Goal: Task Accomplishment & Management: Manage account settings

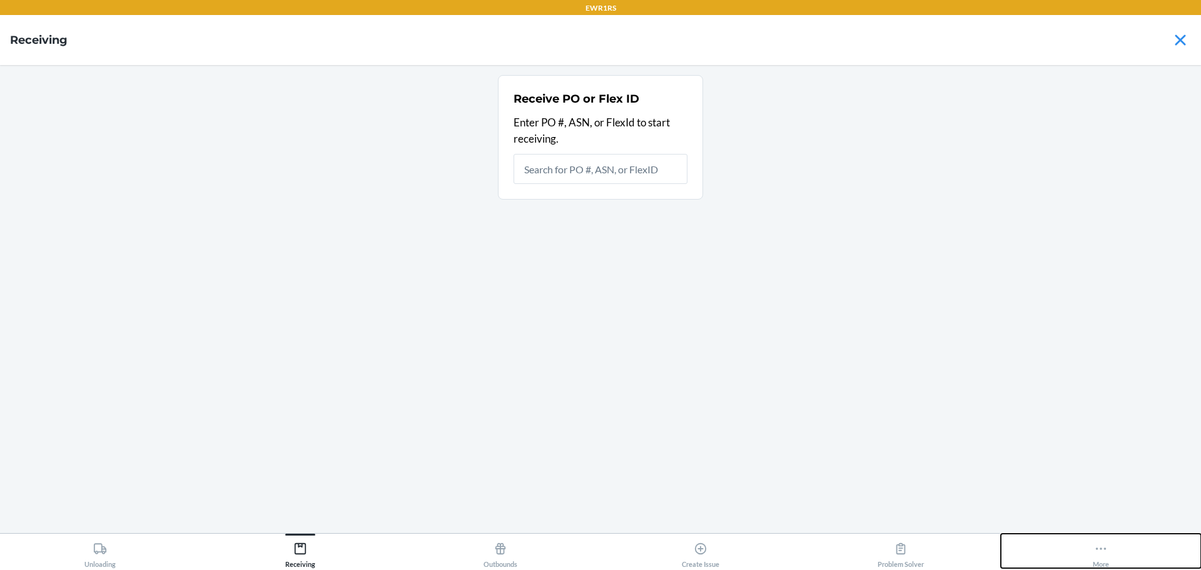
click at [1130, 544] on button "More" at bounding box center [1101, 551] width 200 height 34
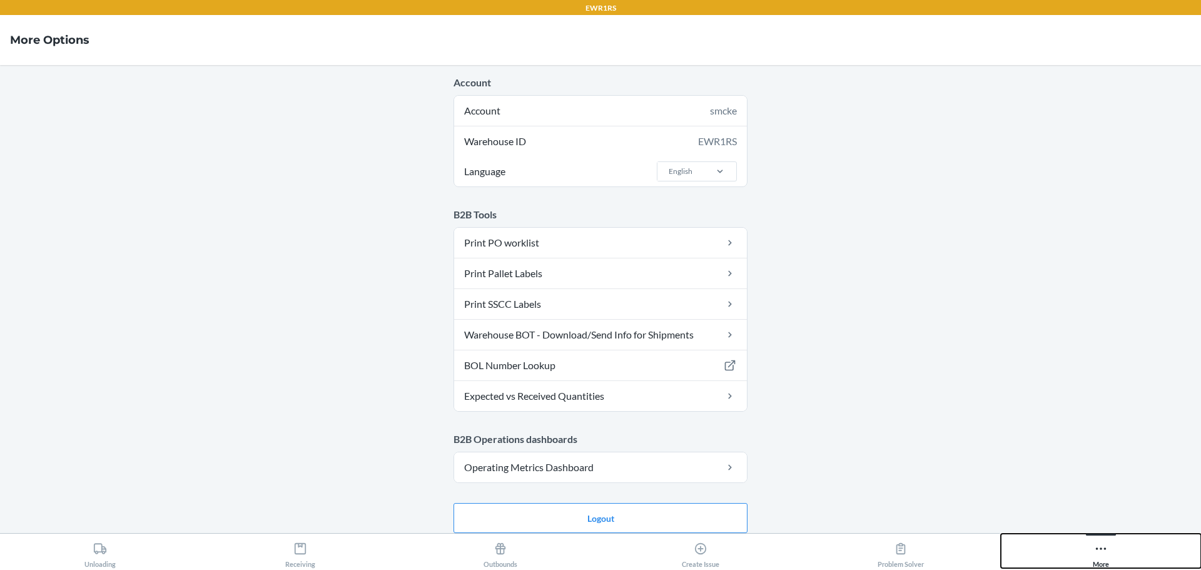
scroll to position [10, 0]
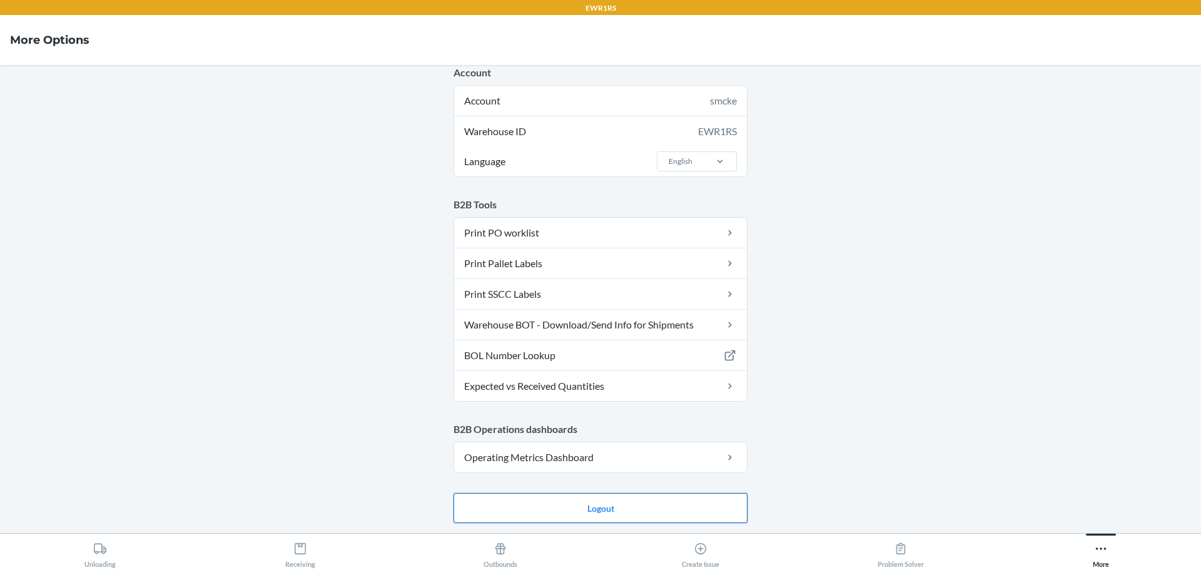
click at [614, 495] on button "Logout" at bounding box center [601, 508] width 294 height 30
